Goal: Task Accomplishment & Management: Use online tool/utility

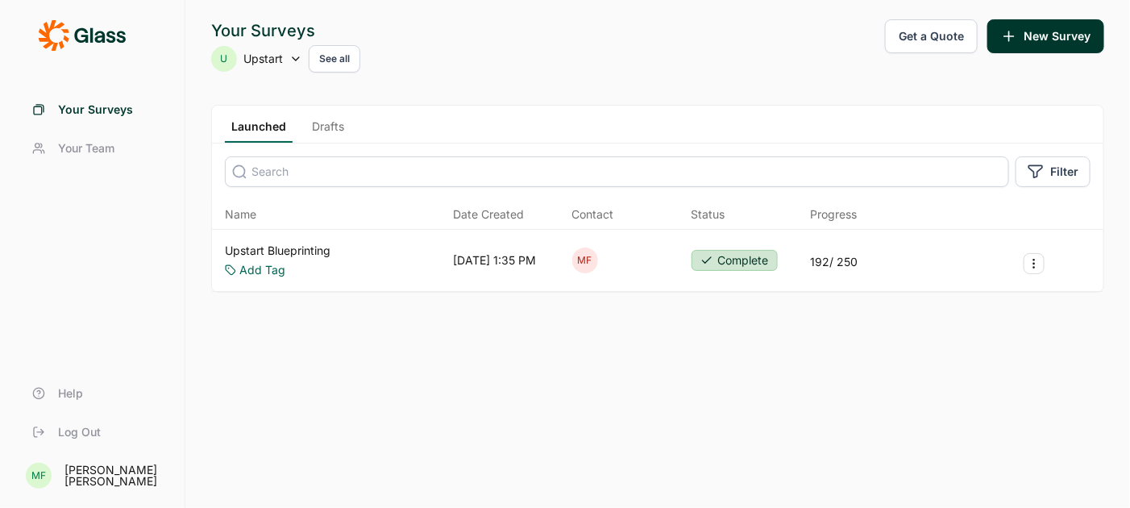
click at [313, 250] on link "Upstart Blueprinting" at bounding box center [278, 251] width 106 height 16
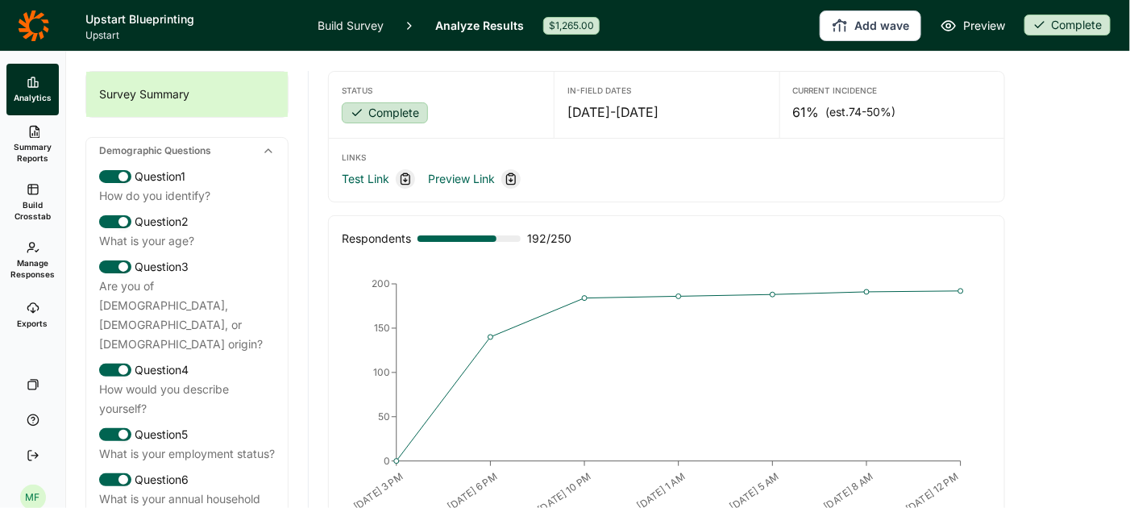
click at [35, 322] on span "Exports" at bounding box center [33, 323] width 31 height 11
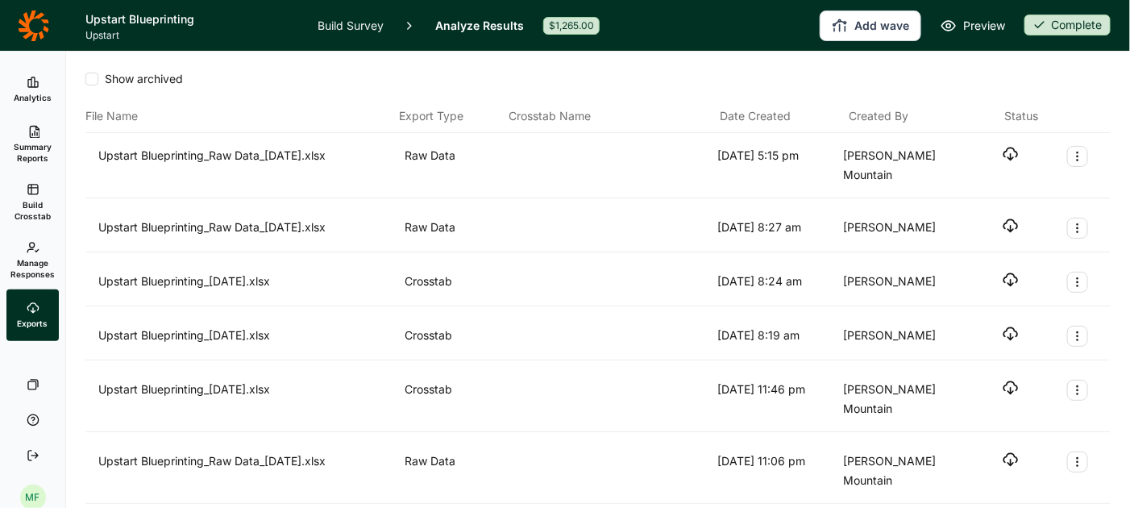
click at [1016, 272] on icon "button" at bounding box center [1011, 280] width 16 height 16
click at [332, 31] on link "Build Survey" at bounding box center [351, 25] width 66 height 51
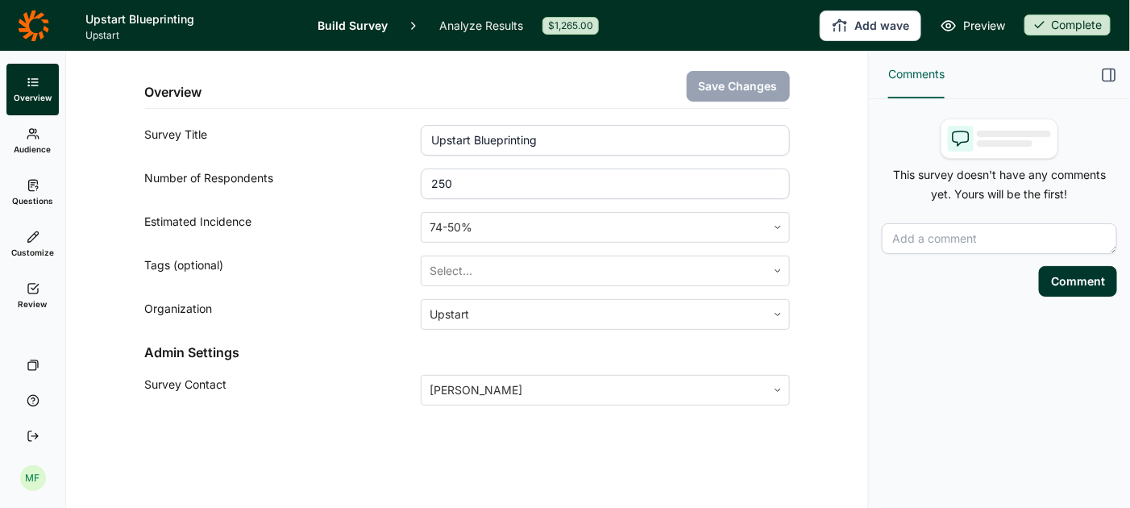
click at [31, 185] on icon at bounding box center [33, 185] width 13 height 13
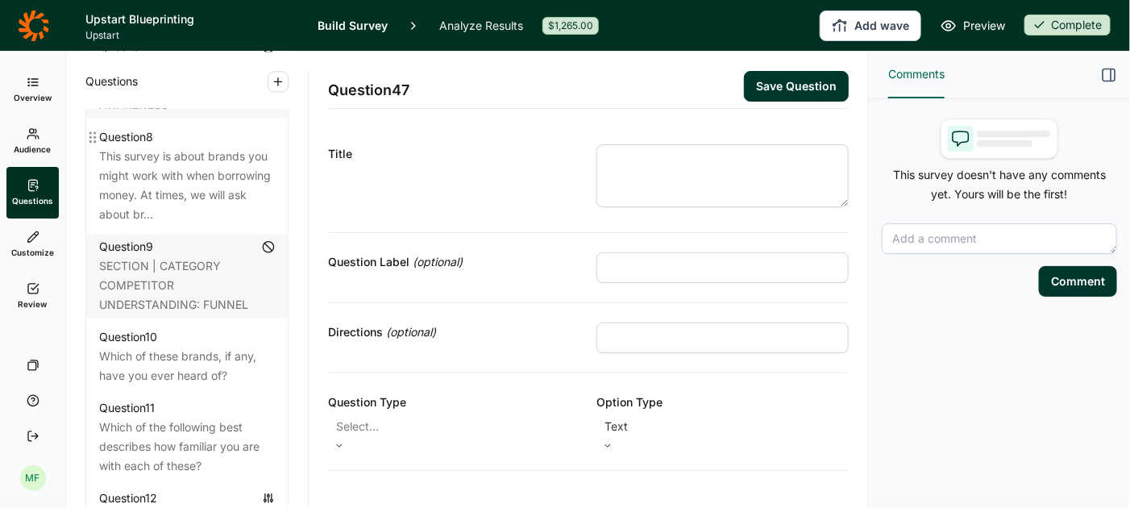
scroll to position [1437, 0]
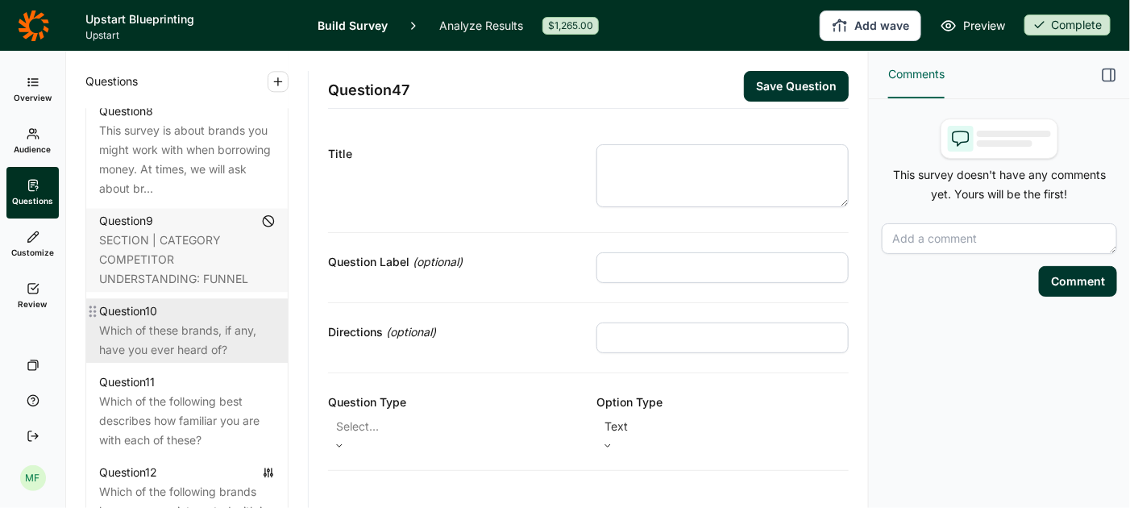
click at [189, 321] on div "Which of these brands, if any, have you ever heard of?" at bounding box center [187, 340] width 176 height 39
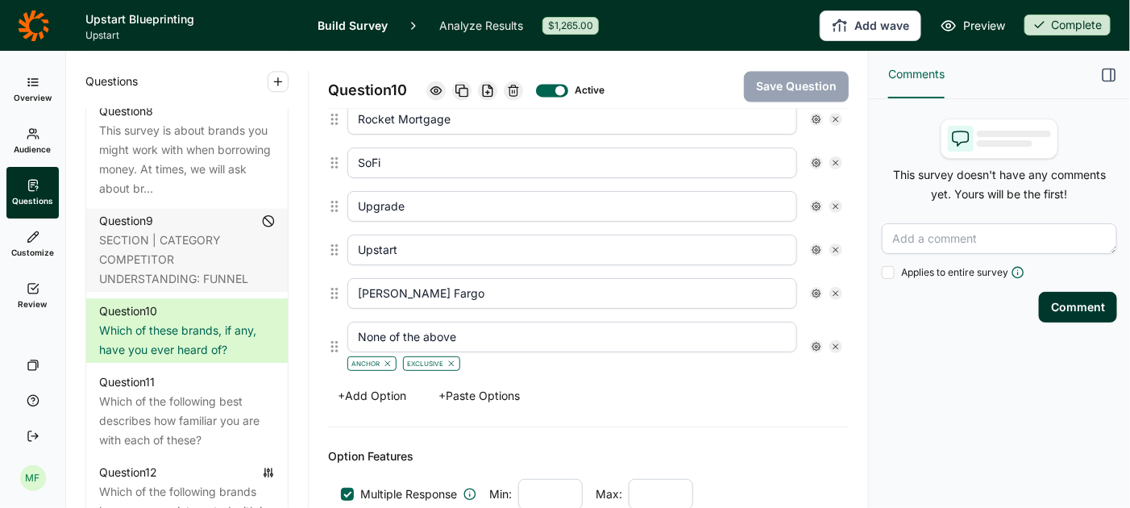
scroll to position [1354, 0]
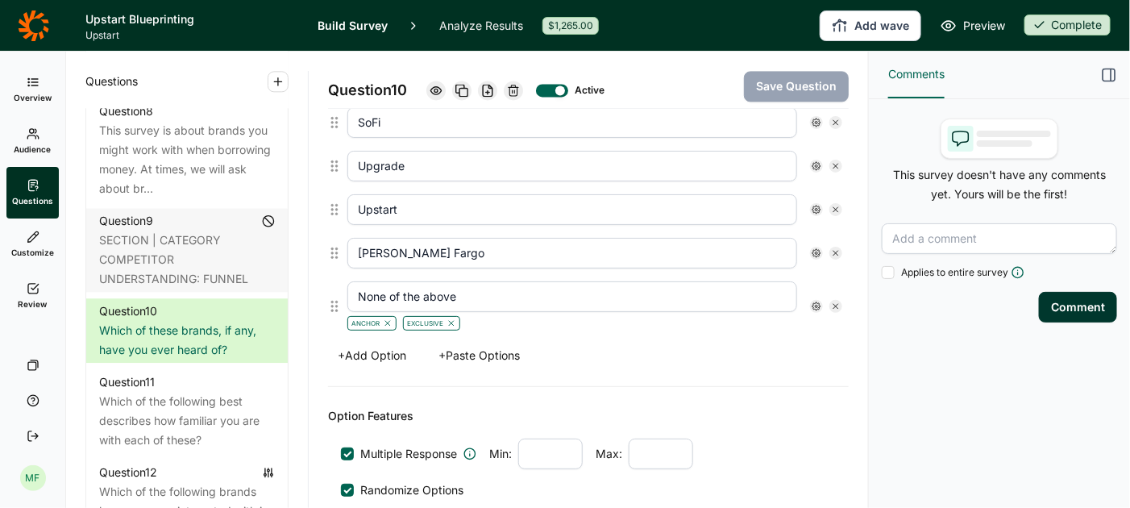
click at [398, 344] on button "+ Add Option" at bounding box center [372, 355] width 88 height 23
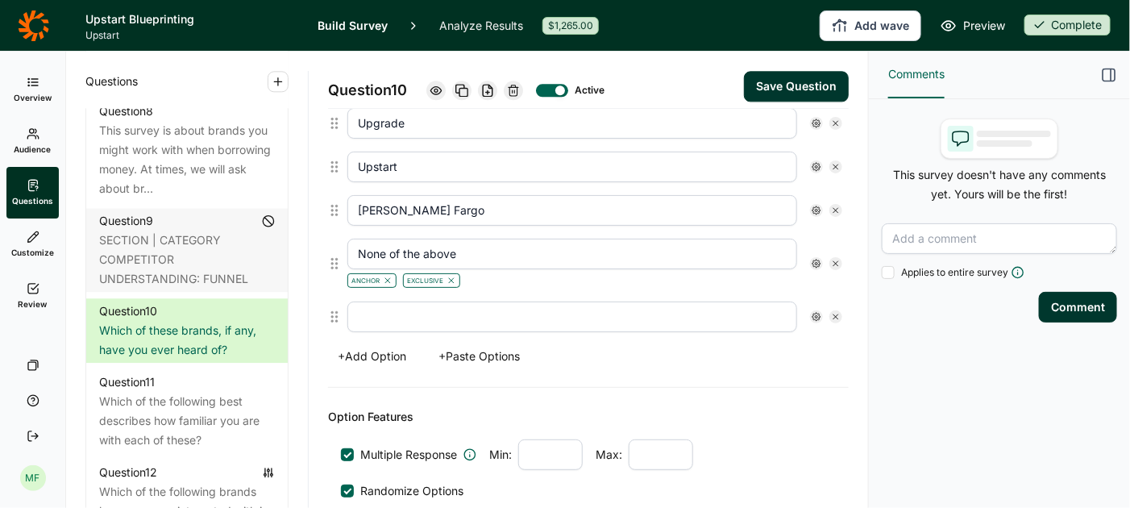
click at [406, 301] on input "text" at bounding box center [572, 316] width 450 height 31
type input "Grands"
click at [630, 345] on div "+ Add Option + Paste Options" at bounding box center [588, 356] width 521 height 23
click at [781, 85] on button "Save Question" at bounding box center [796, 86] width 105 height 31
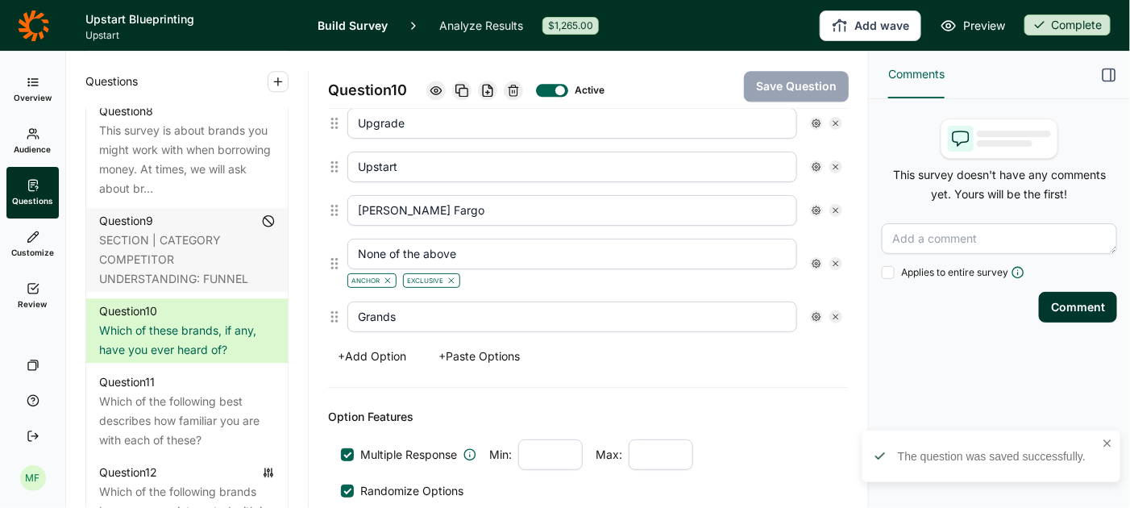
click at [989, 23] on span "Preview" at bounding box center [984, 25] width 42 height 19
